Goal: Task Accomplishment & Management: Use online tool/utility

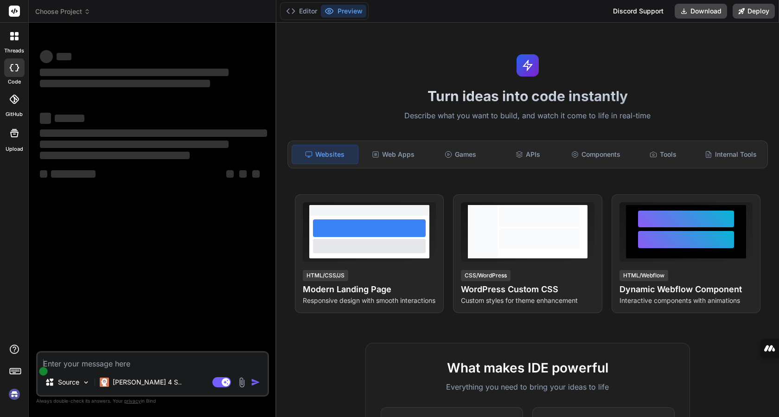
click at [140, 379] on p "[PERSON_NAME] 4 S.." at bounding box center [147, 382] width 69 height 9
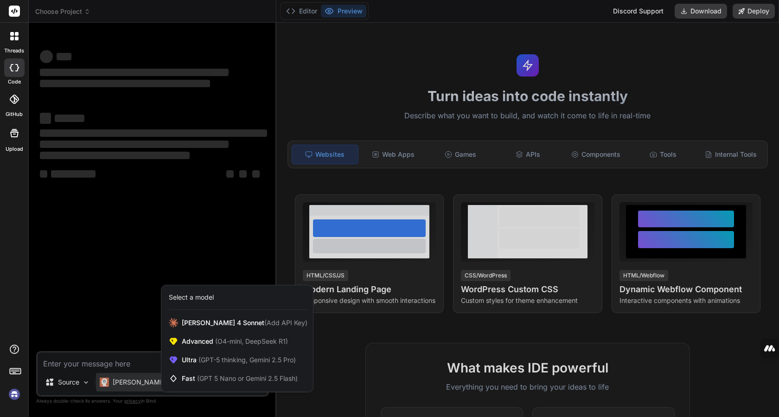
click at [140, 379] on div at bounding box center [389, 208] width 779 height 417
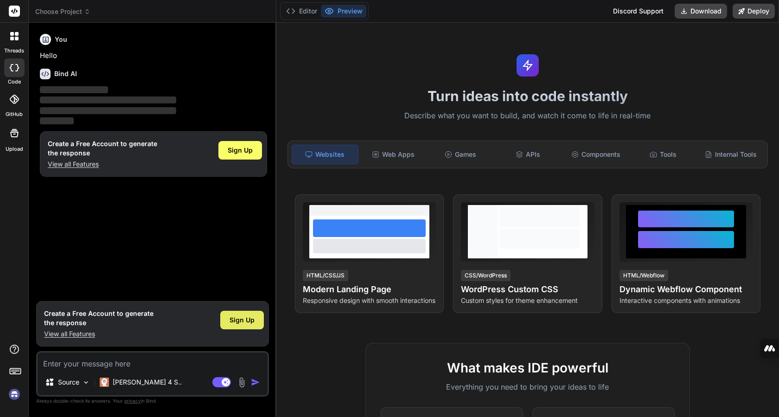
click at [228, 319] on div "Sign Up" at bounding box center [242, 320] width 44 height 19
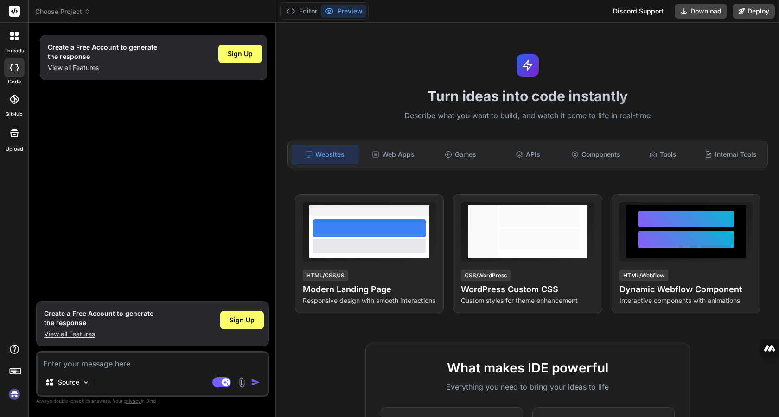
click at [659, 74] on div "Turn ideas into code instantly Describe what you want to build, and watch it co…" at bounding box center [527, 220] width 503 height 394
click at [176, 273] on div "Create a Free Account to generate the response View all Features Sign Up" at bounding box center [153, 163] width 231 height 266
click at [91, 382] on div "Source" at bounding box center [67, 382] width 52 height 19
type textarea "x"
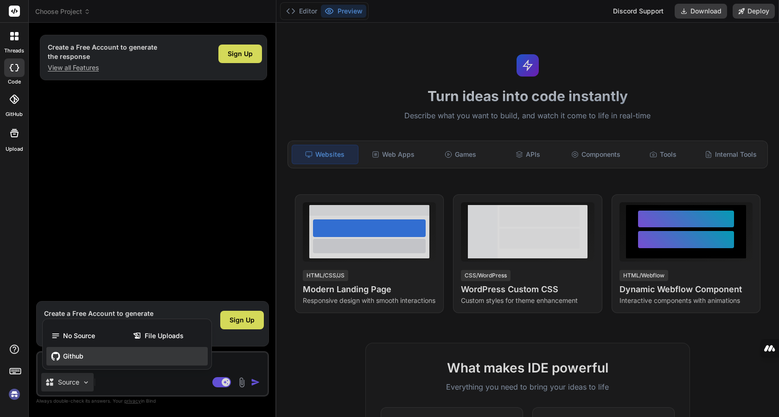
click at [90, 354] on div "Github" at bounding box center [126, 356] width 161 height 19
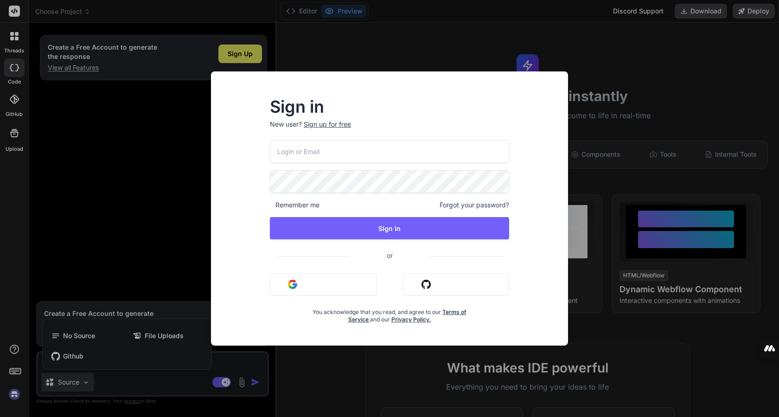
click at [449, 285] on button "Sign in with Github" at bounding box center [456, 284] width 106 height 22
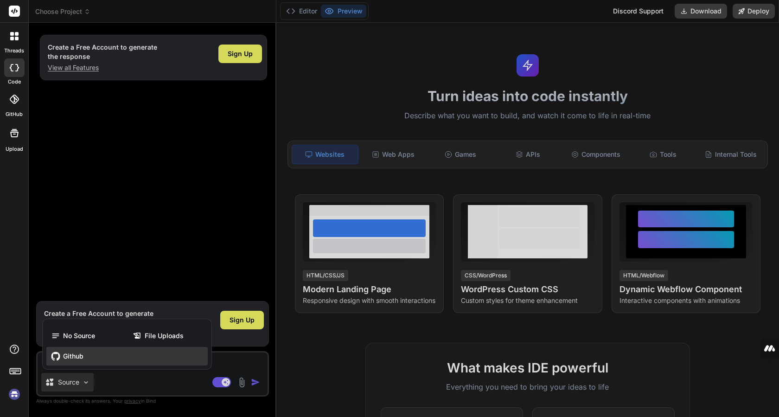
click at [112, 353] on div "Github" at bounding box center [126, 356] width 161 height 19
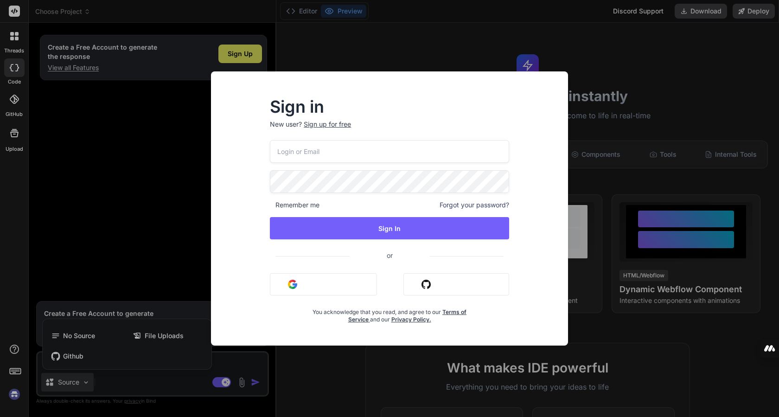
click at [438, 287] on button "Sign in with Github" at bounding box center [456, 284] width 106 height 22
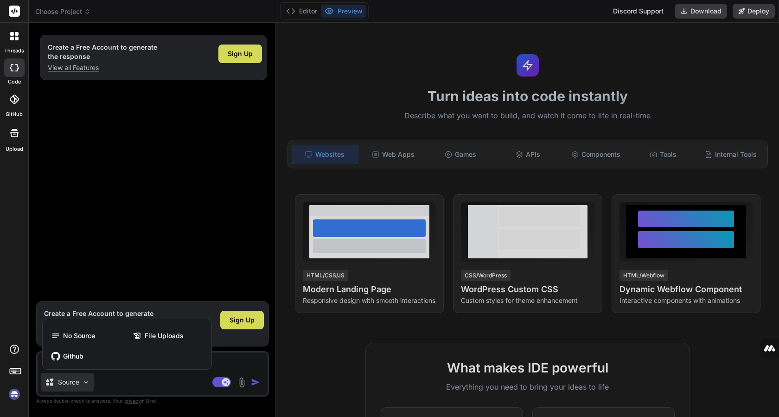
click at [10, 102] on icon at bounding box center [14, 99] width 9 height 9
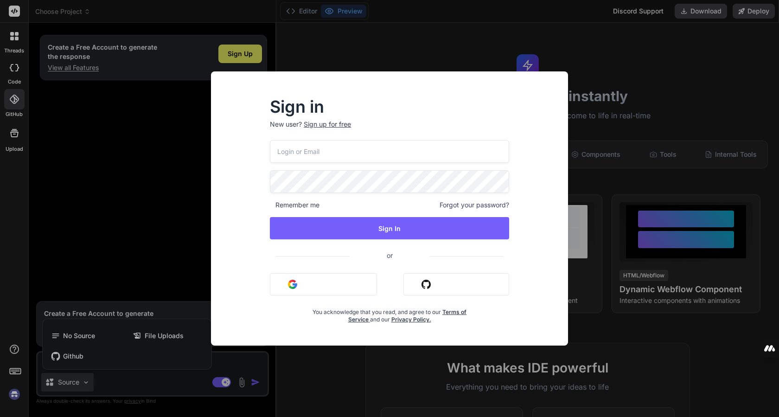
click at [90, 123] on div "Sign in New user? Sign up for free Remember me Forgot your password? Sign In or…" at bounding box center [389, 208] width 779 height 417
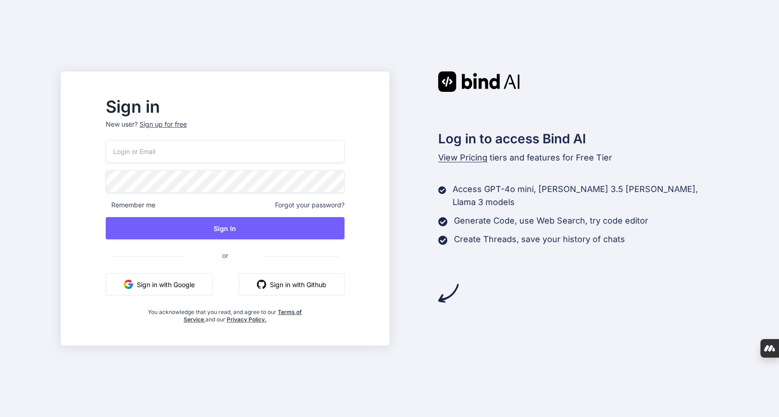
click at [184, 285] on button "Sign in with Google" at bounding box center [159, 284] width 107 height 22
click at [199, 156] on input "email" at bounding box center [225, 151] width 239 height 23
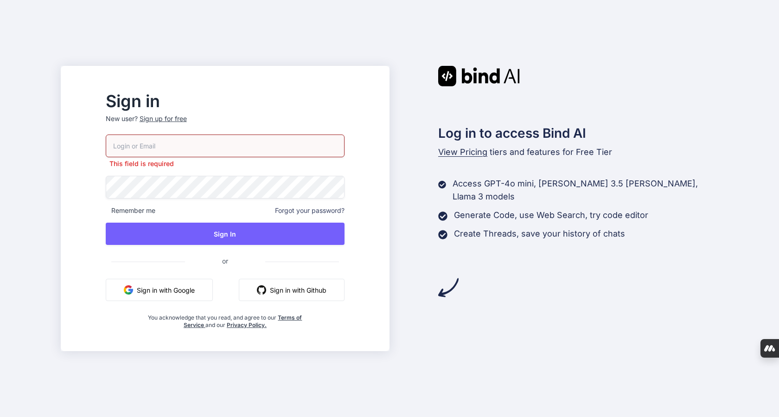
click at [168, 284] on button "Sign in with Google" at bounding box center [159, 290] width 107 height 22
click at [175, 288] on button "Sign in with Google" at bounding box center [159, 290] width 107 height 22
click at [186, 287] on button "Sign in with Google" at bounding box center [159, 290] width 107 height 22
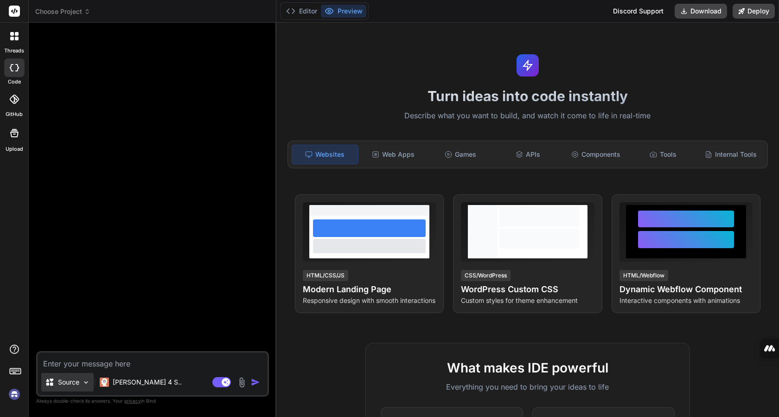
click at [82, 379] on img at bounding box center [86, 382] width 8 height 8
type textarea "x"
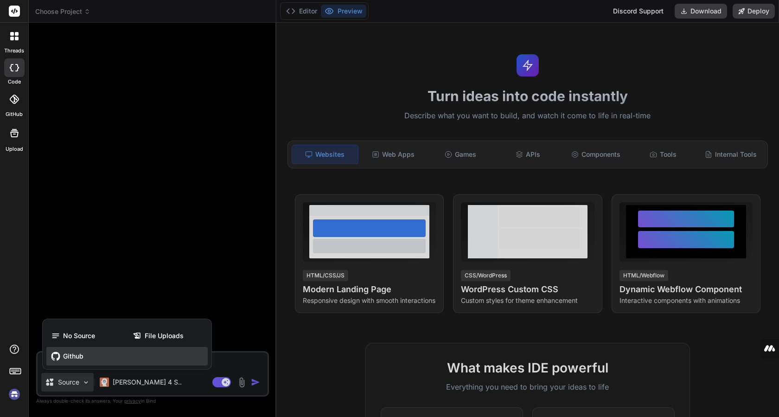
click at [75, 359] on span "Github" at bounding box center [73, 356] width 20 height 9
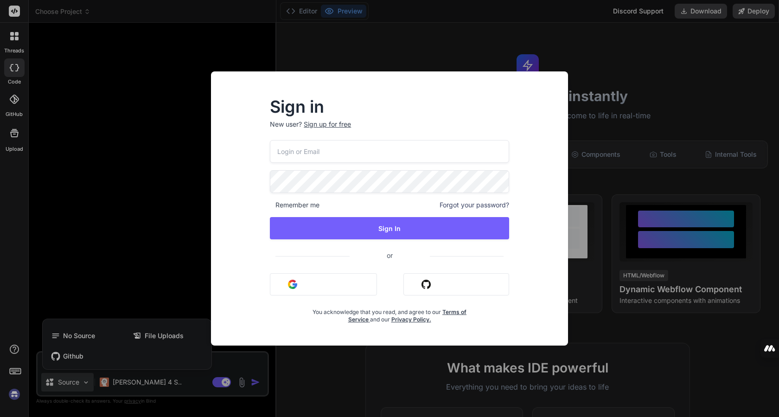
click at [337, 151] on input "email" at bounding box center [389, 151] width 239 height 23
type input "haithammisape@gmail.com"
click at [423, 280] on img "button" at bounding box center [426, 284] width 9 height 9
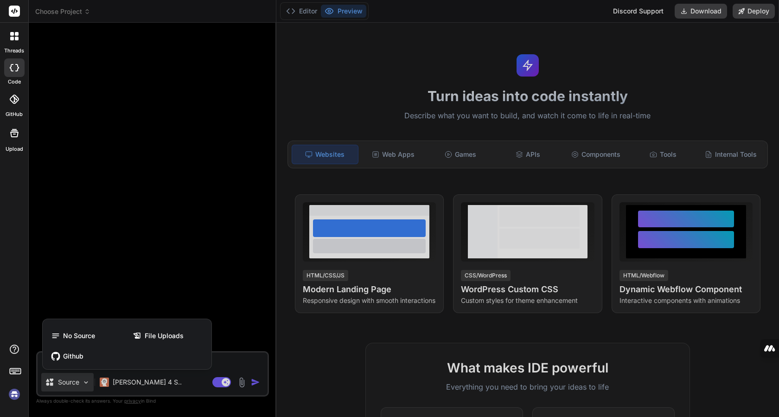
click at [220, 277] on div at bounding box center [389, 208] width 779 height 417
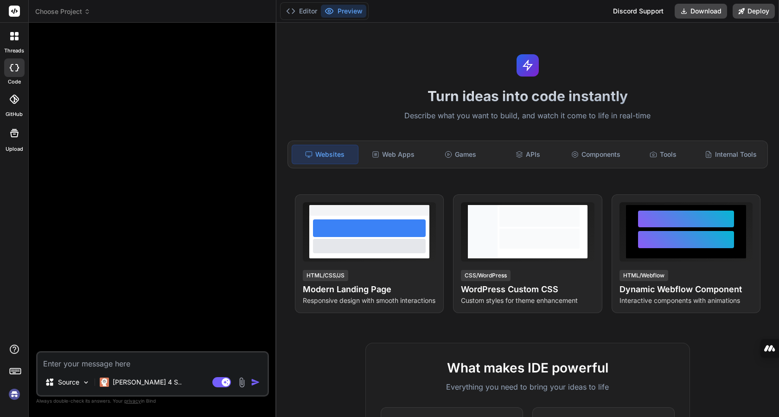
type textarea "x"
click at [15, 103] on icon at bounding box center [13, 99] width 9 height 9
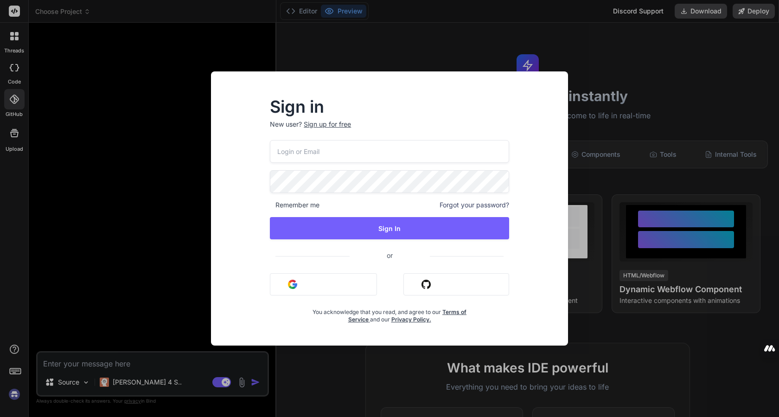
click at [327, 122] on div "Sign up for free" at bounding box center [327, 124] width 47 height 9
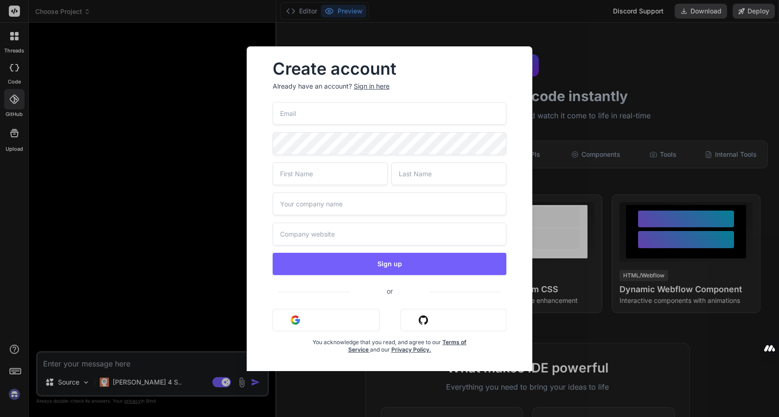
click at [326, 114] on input "email" at bounding box center [390, 113] width 234 height 23
type input "haithammisape@gmail.com"
type input "Haitham"
type input "Misape"
type input "Haizard"
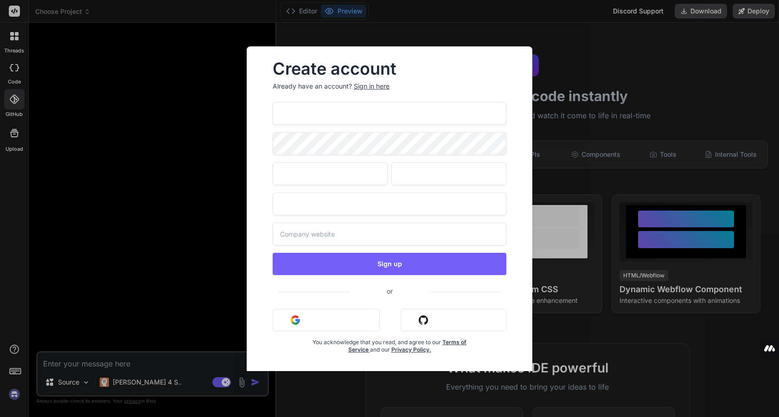
type input "Haizard"
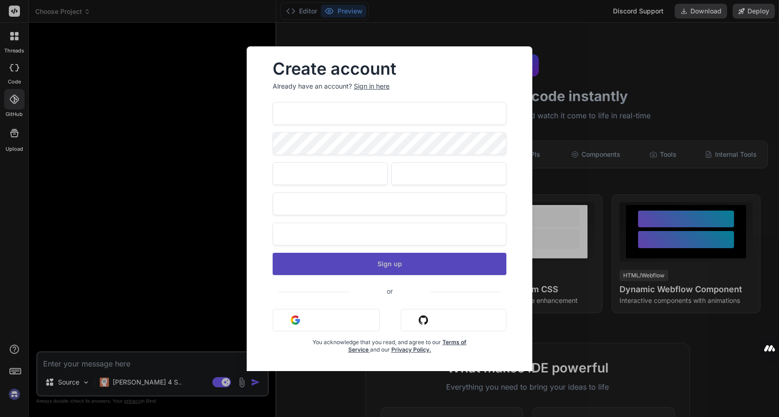
click at [397, 265] on button "Sign up" at bounding box center [390, 264] width 234 height 22
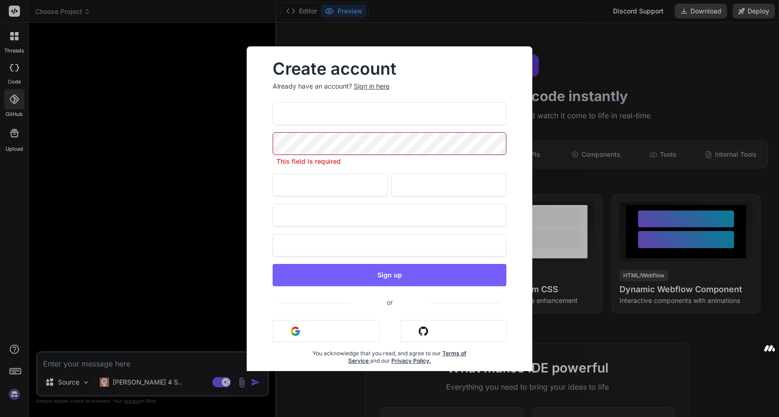
click at [325, 178] on input "Haitham" at bounding box center [330, 184] width 115 height 23
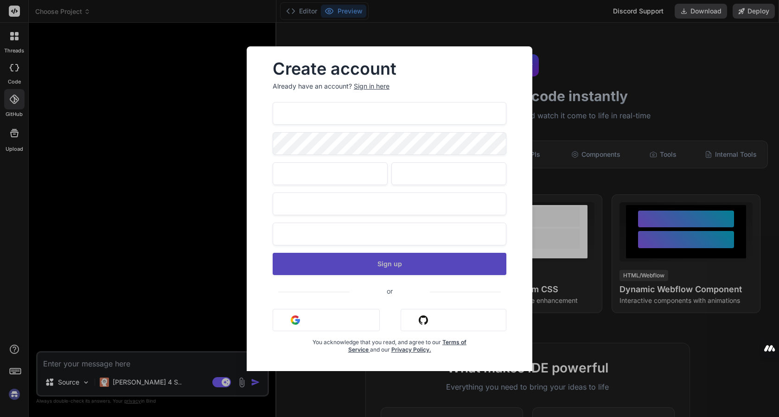
click at [335, 283] on div "haithammisape@gmail.com Haitham Misape Haizard Haizard Sign up or Sign in with …" at bounding box center [390, 239] width 234 height 274
click at [339, 263] on button "Sign up" at bounding box center [390, 264] width 234 height 22
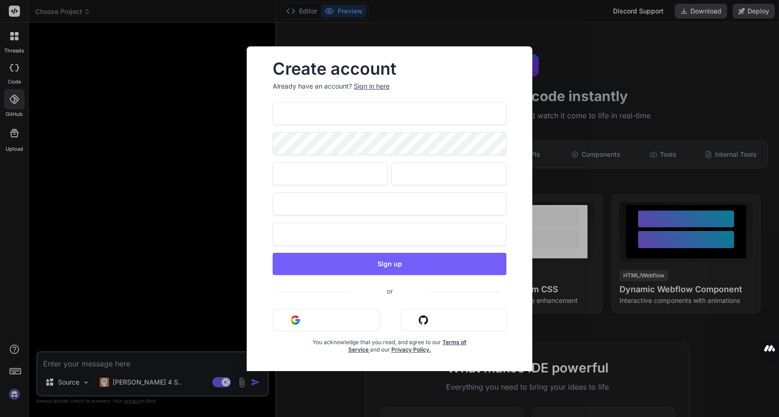
click at [607, 329] on div "Create account Already have an account? Sign in here haithammisape@gmail.com Ha…" at bounding box center [389, 208] width 779 height 417
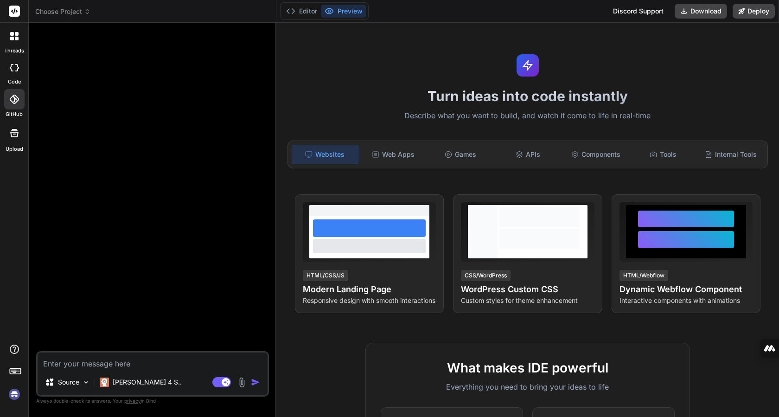
click at [16, 14] on rect at bounding box center [14, 11] width 11 height 11
click at [13, 394] on img at bounding box center [14, 394] width 16 height 16
type textarea "x"
click at [11, 107] on div at bounding box center [14, 99] width 20 height 20
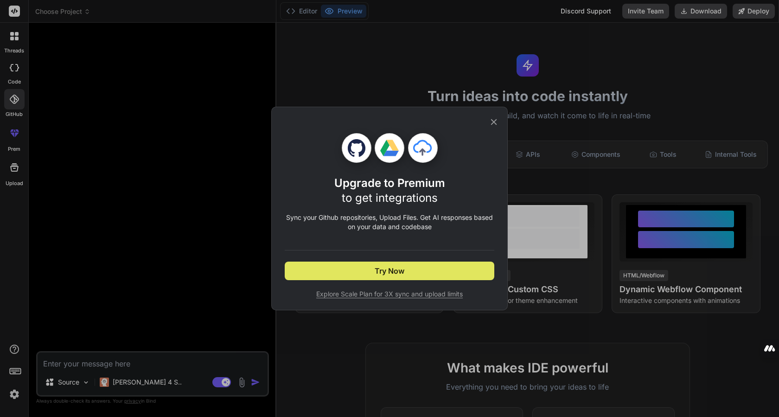
click at [363, 272] on button "Try Now" at bounding box center [390, 271] width 210 height 19
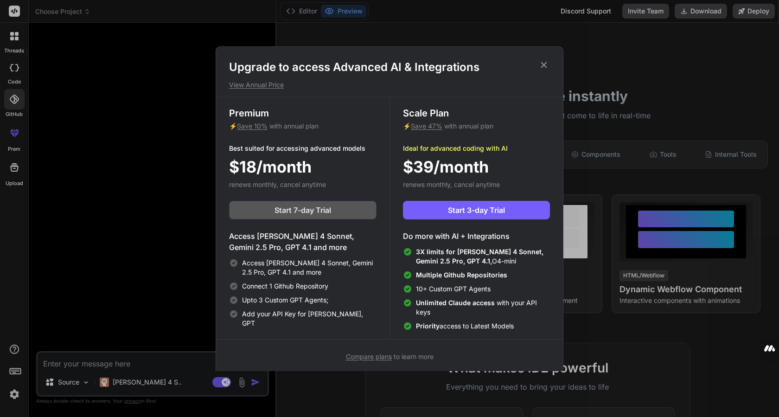
click at [288, 210] on span "Start 7-day Trial" at bounding box center [303, 210] width 57 height 11
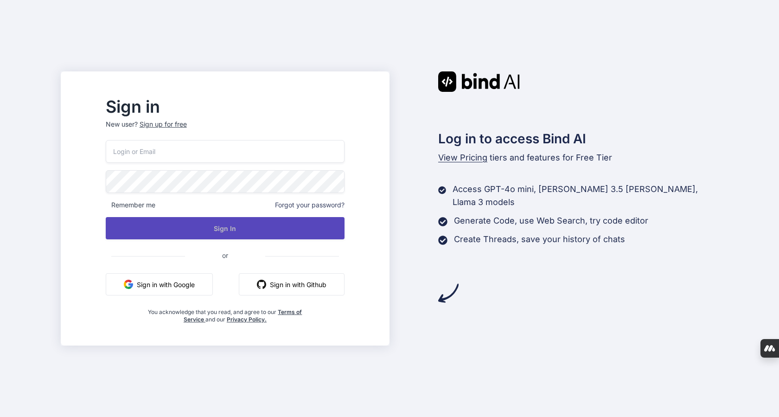
type input "haithammisape@gmail.com"
click at [235, 231] on button "Sign In" at bounding box center [225, 228] width 239 height 22
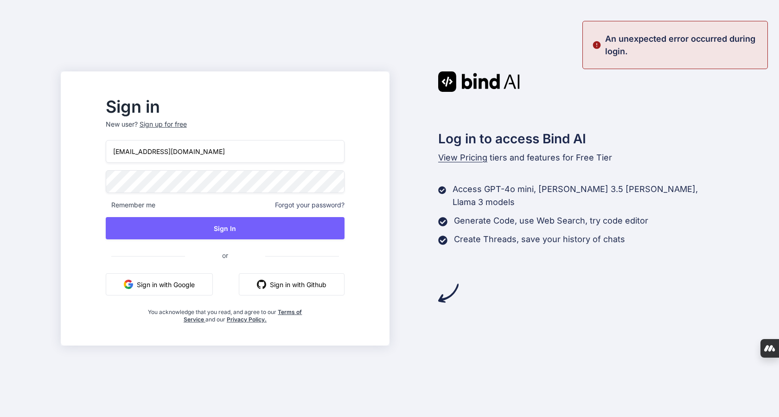
click at [179, 282] on button "Sign in with Google" at bounding box center [159, 284] width 107 height 22
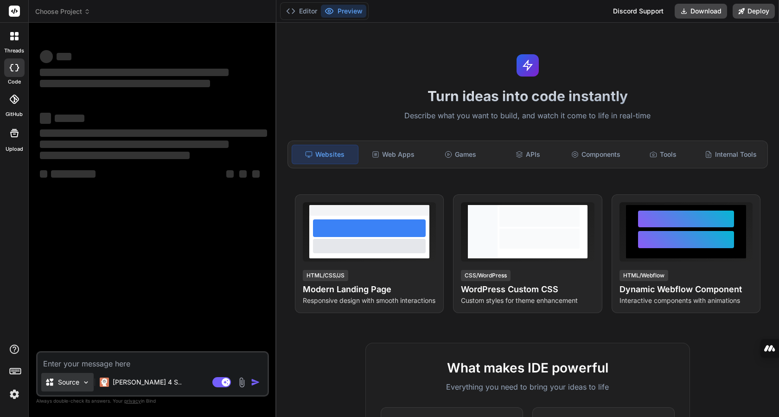
click at [90, 381] on img at bounding box center [86, 382] width 8 height 8
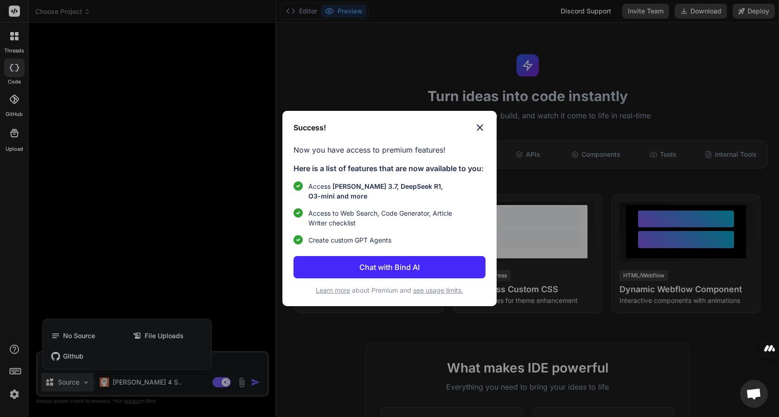
click at [480, 126] on img at bounding box center [479, 127] width 11 height 11
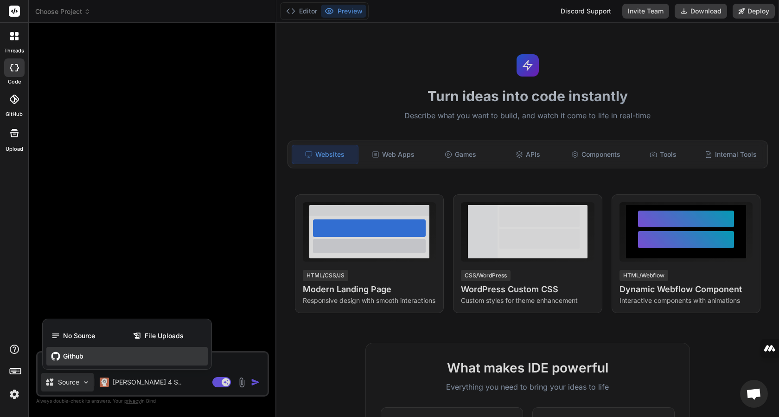
click at [72, 358] on span "Github" at bounding box center [73, 356] width 20 height 9
type textarea "x"
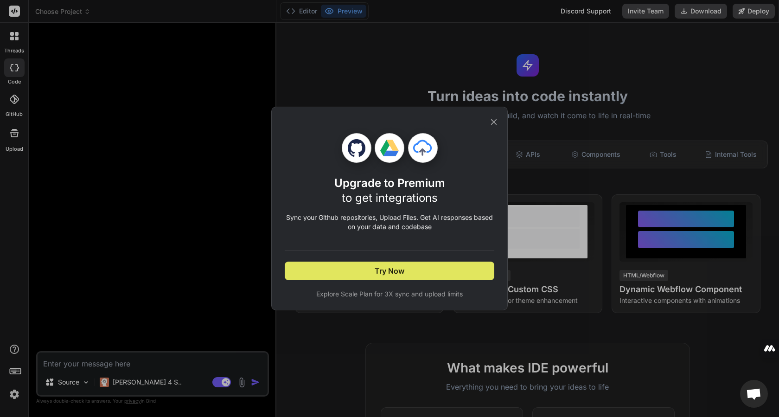
click at [321, 266] on button "Try Now" at bounding box center [390, 271] width 210 height 19
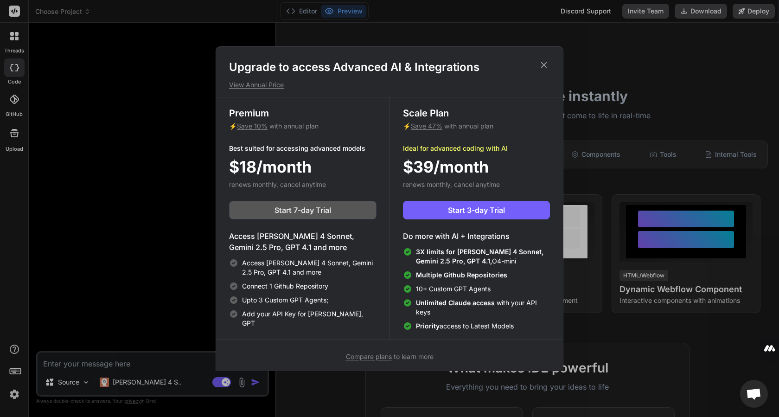
click at [311, 213] on span "Start 7-day Trial" at bounding box center [303, 210] width 57 height 11
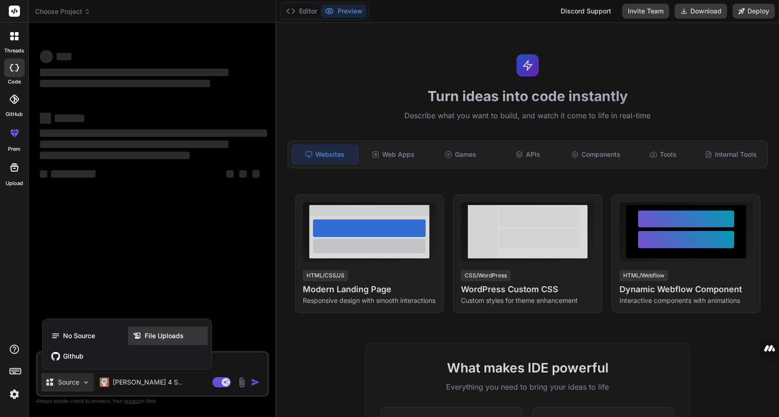
click at [171, 337] on span "File Uploads" at bounding box center [164, 335] width 39 height 9
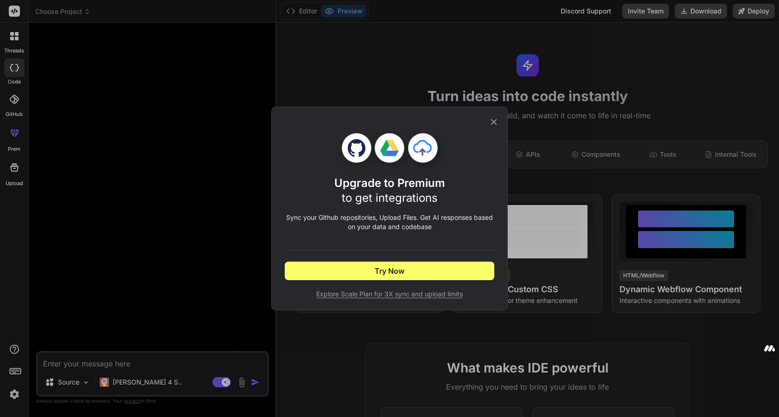
click at [390, 149] on icon at bounding box center [389, 148] width 19 height 19
click at [353, 151] on icon at bounding box center [356, 148] width 19 height 19
drag, startPoint x: 401, startPoint y: 154, endPoint x: 433, endPoint y: 151, distance: 32.2
click at [402, 154] on icon at bounding box center [424, 150] width 45 height 45
click at [434, 151] on icon at bounding box center [424, 150] width 45 height 45
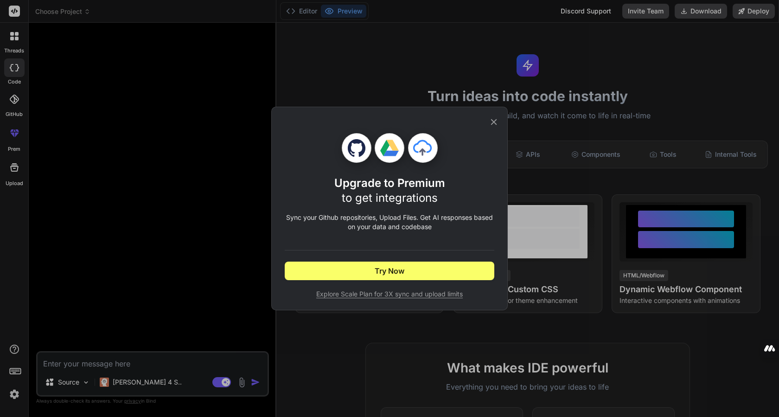
click at [198, 297] on div "Upgrade to Premium to get integrations Sync your Github repositories, Upload Fi…" at bounding box center [389, 208] width 779 height 417
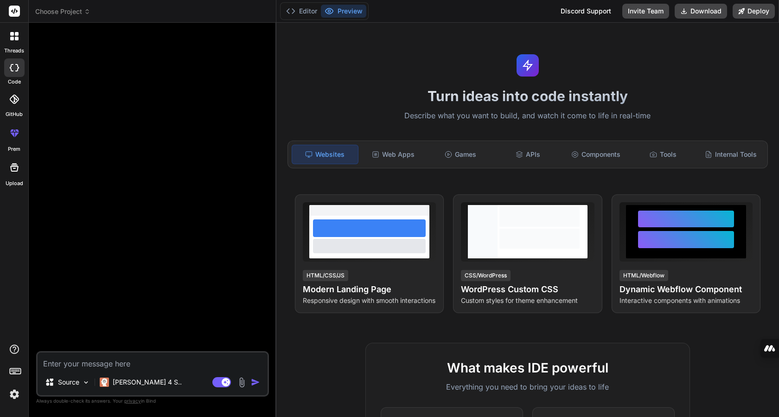
click at [134, 368] on textarea at bounding box center [153, 360] width 230 height 17
click at [86, 367] on textarea at bounding box center [153, 360] width 230 height 17
click at [84, 384] on img at bounding box center [86, 382] width 8 height 8
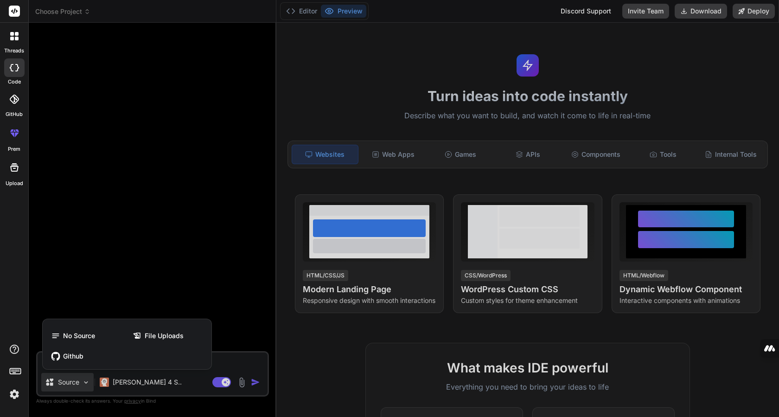
click at [81, 286] on div at bounding box center [389, 208] width 779 height 417
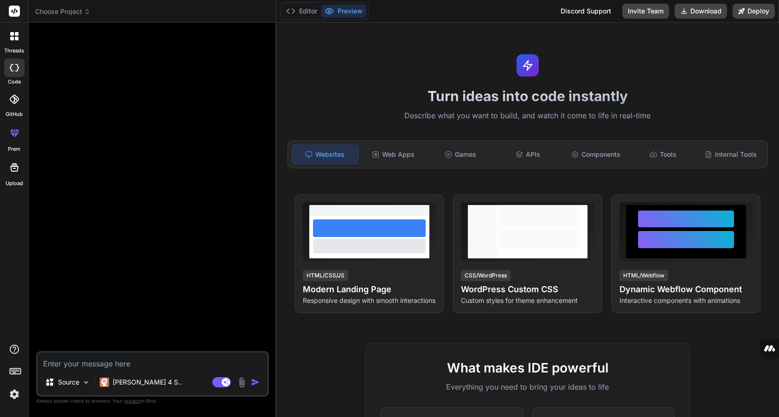
click at [14, 75] on div at bounding box center [14, 67] width 20 height 19
click at [15, 35] on icon at bounding box center [17, 34] width 4 height 4
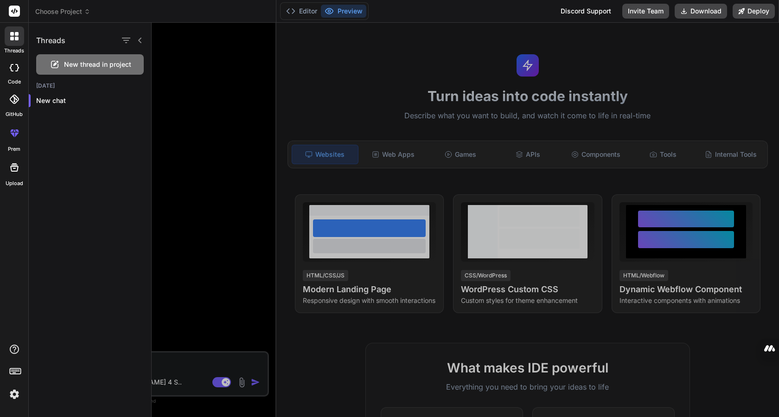
click at [15, 35] on icon at bounding box center [17, 34] width 4 height 4
click at [140, 39] on icon at bounding box center [139, 41] width 3 height 6
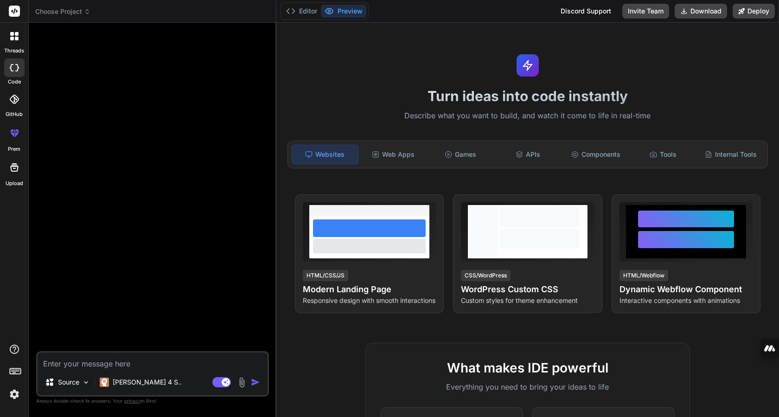
click at [240, 384] on img at bounding box center [242, 382] width 11 height 11
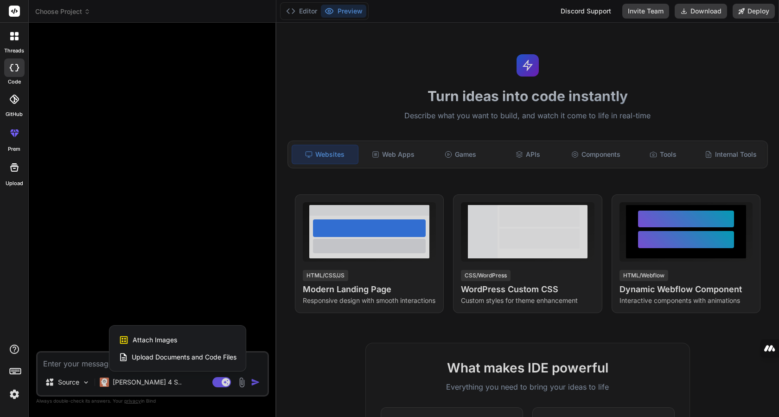
click at [76, 300] on div at bounding box center [389, 208] width 779 height 417
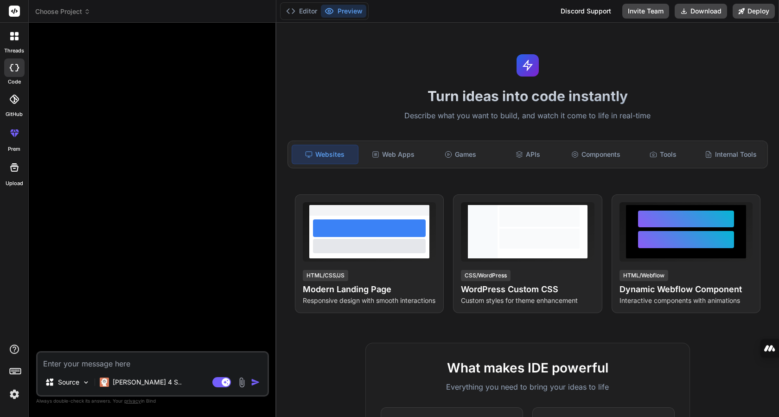
click at [240, 384] on img at bounding box center [242, 382] width 11 height 11
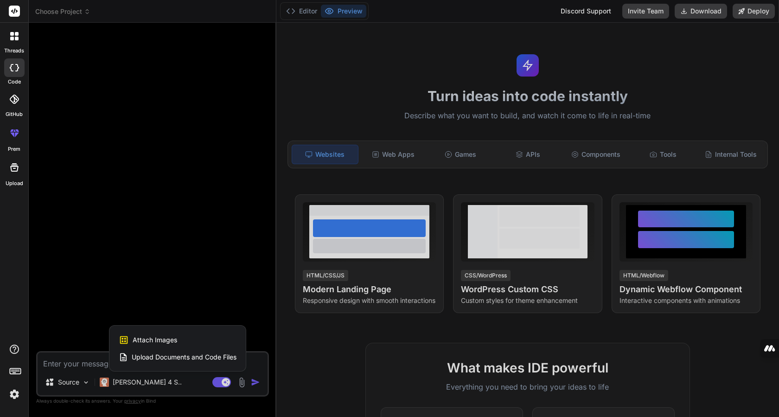
click at [75, 330] on div at bounding box center [389, 208] width 779 height 417
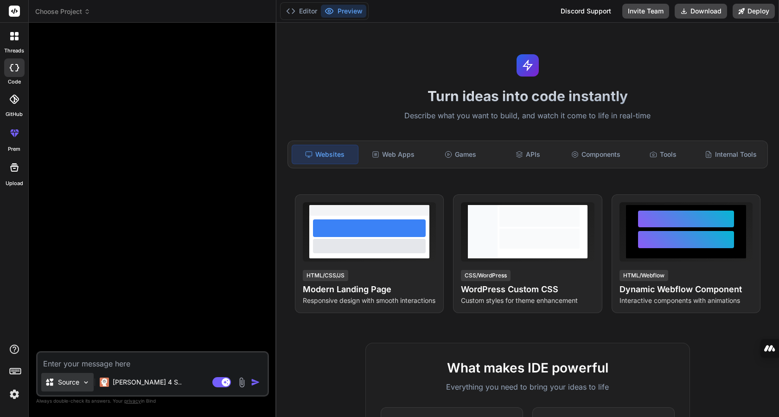
click at [81, 378] on div "Source" at bounding box center [67, 382] width 52 height 19
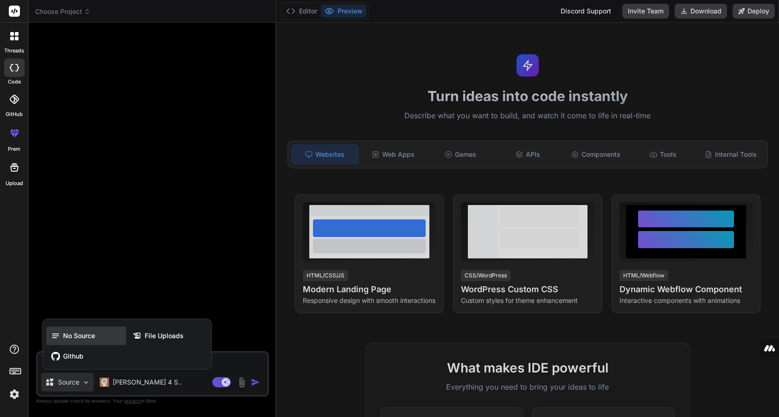
click at [78, 339] on span "No Source" at bounding box center [79, 335] width 32 height 9
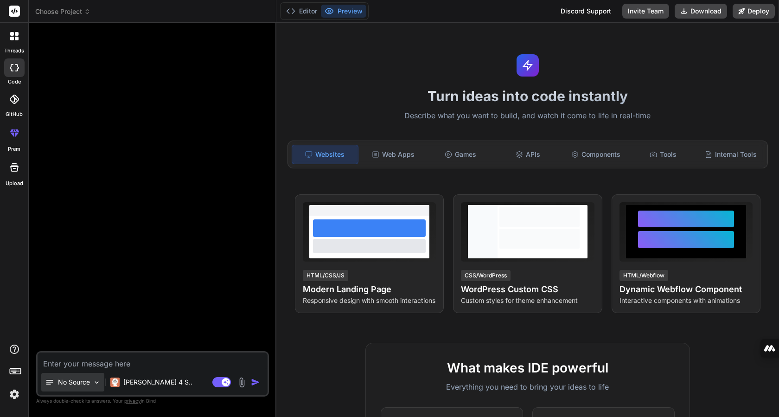
click at [91, 380] on div "No Source" at bounding box center [72, 382] width 63 height 19
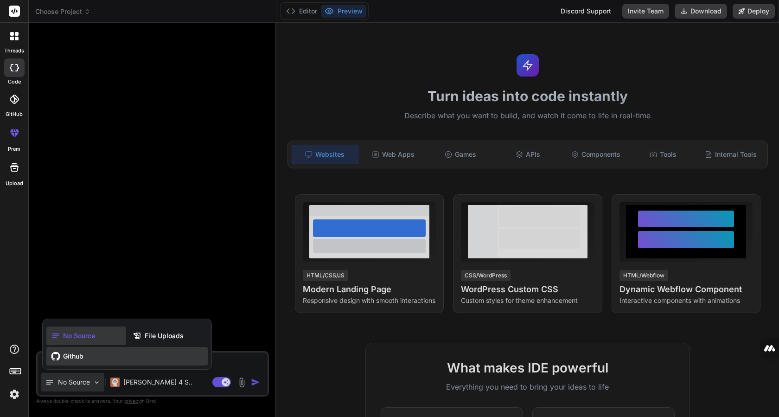
click at [84, 359] on div "Github" at bounding box center [126, 356] width 161 height 19
type textarea "x"
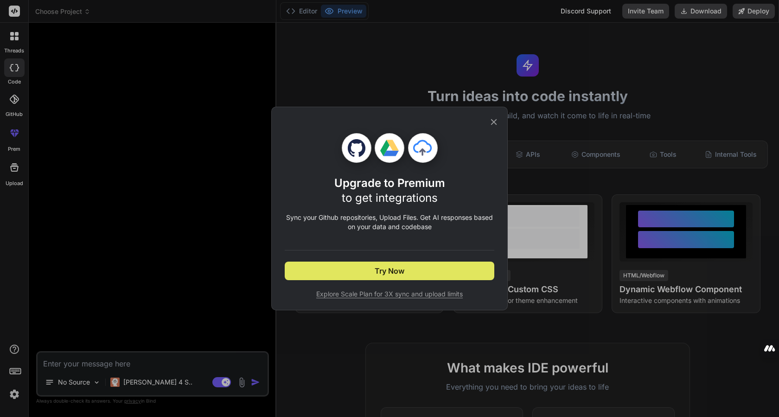
click at [318, 272] on button "Try Now" at bounding box center [390, 271] width 210 height 19
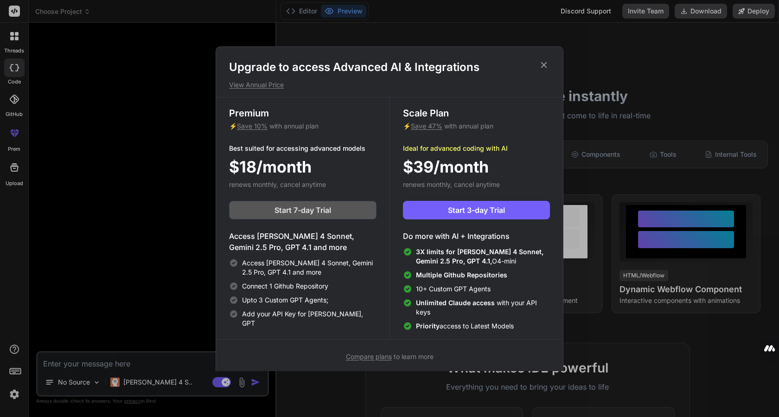
click at [302, 207] on span "Start 7-day Trial" at bounding box center [303, 210] width 57 height 11
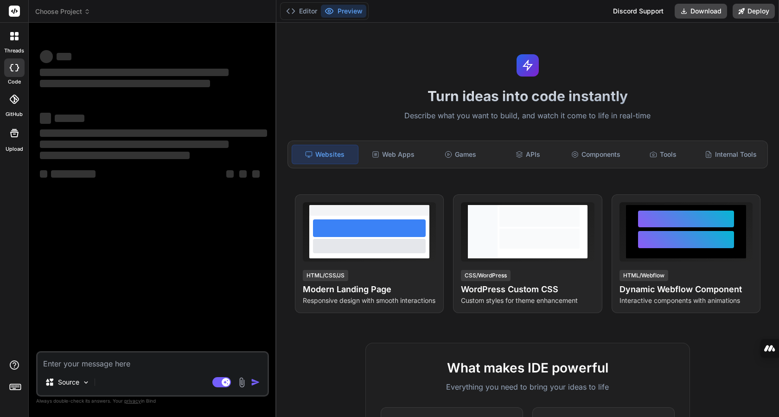
click at [134, 363] on textarea at bounding box center [153, 360] width 230 height 17
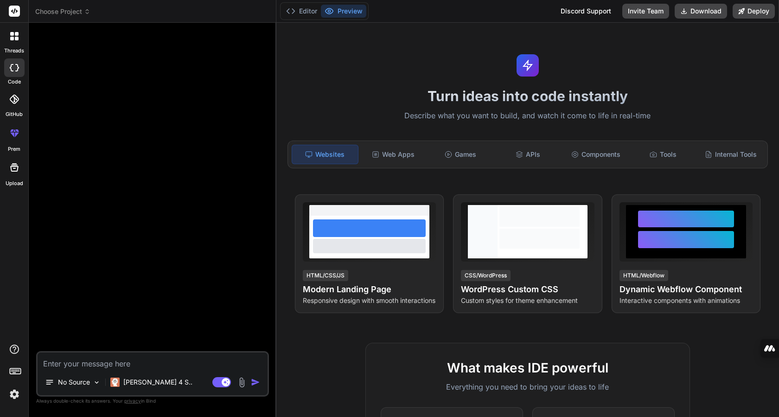
click at [242, 380] on img at bounding box center [242, 382] width 11 height 11
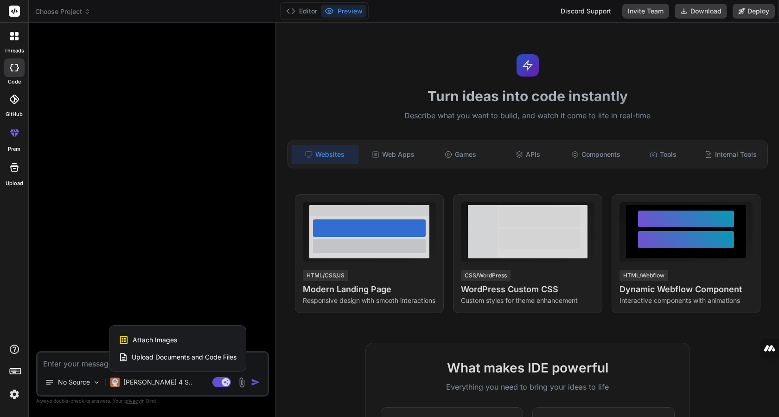
click at [188, 357] on span "Upload Documents and Code Files" at bounding box center [184, 356] width 105 height 9
type textarea "x"
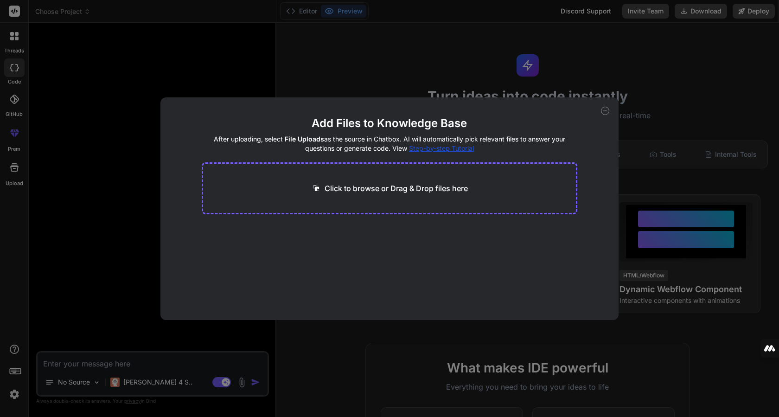
click at [380, 193] on p "Click to browse or Drag & Drop files here" at bounding box center [396, 188] width 143 height 11
type input "C:\fakepath\Consolidated_Misape_Bot.mq5"
click at [605, 115] on icon at bounding box center [605, 111] width 8 height 8
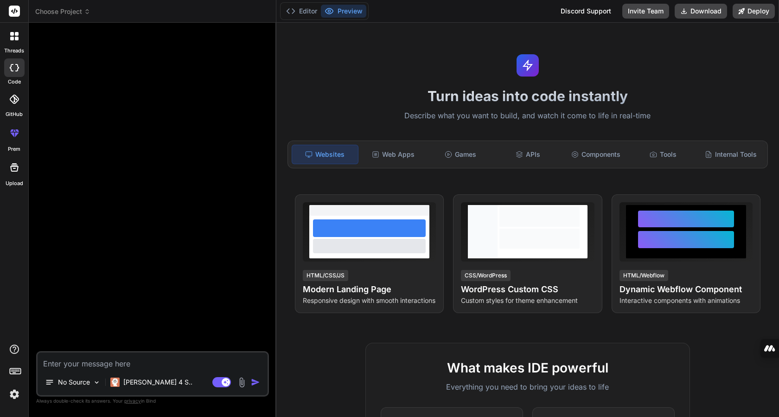
click at [241, 382] on img at bounding box center [242, 382] width 11 height 11
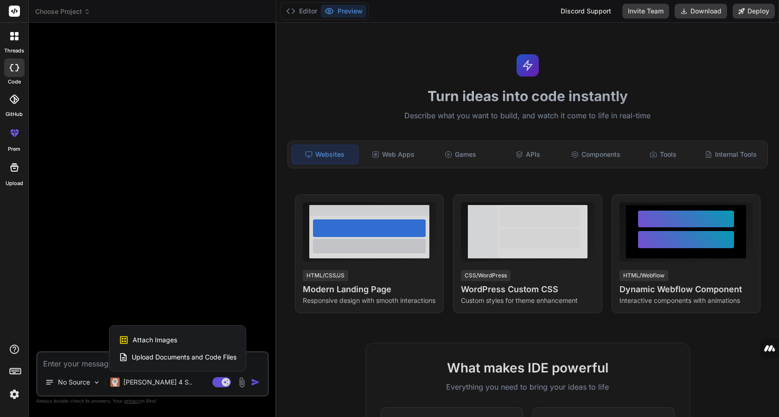
click at [241, 382] on div at bounding box center [389, 208] width 779 height 417
type textarea "x"
